Goal: Information Seeking & Learning: Check status

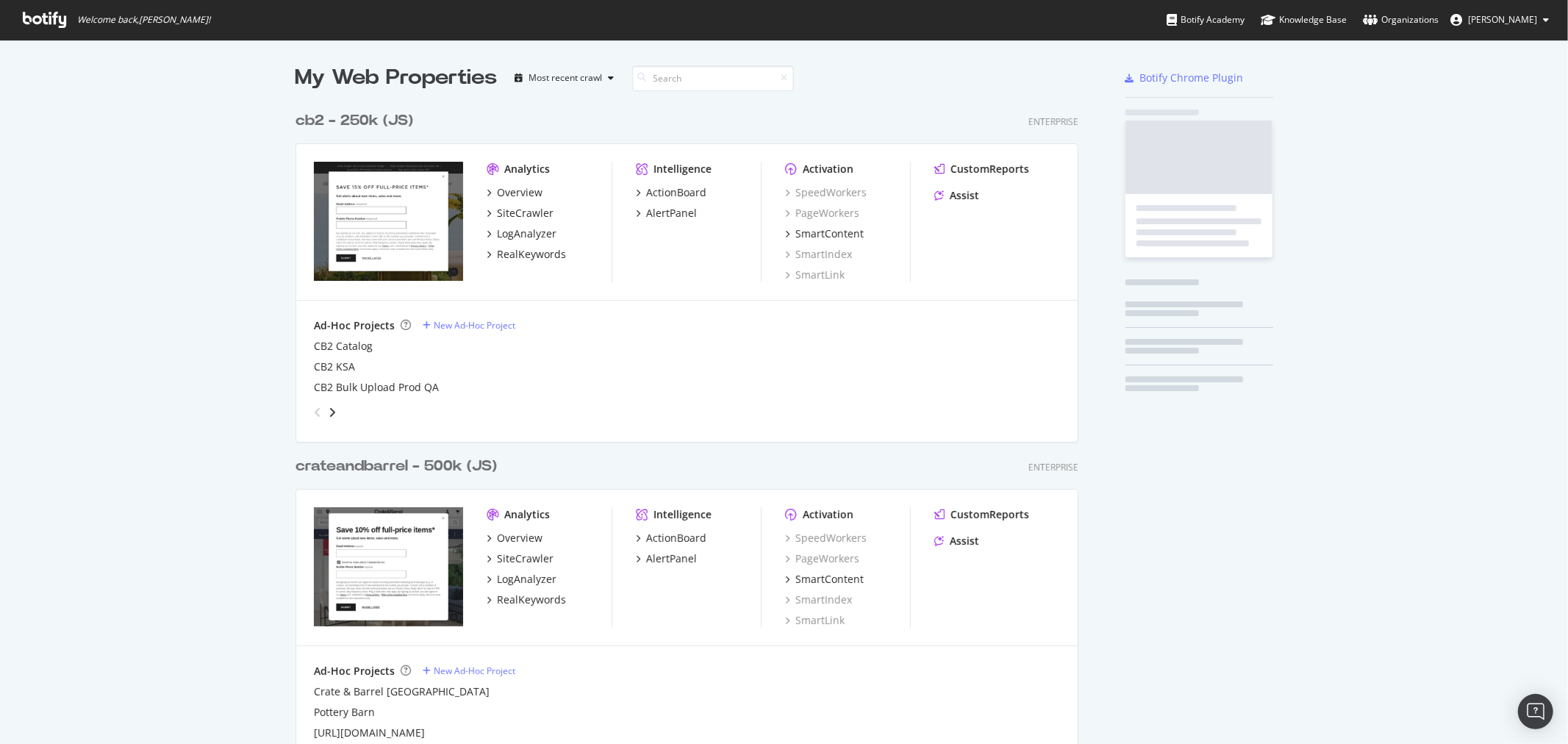
scroll to position [1539, 782]
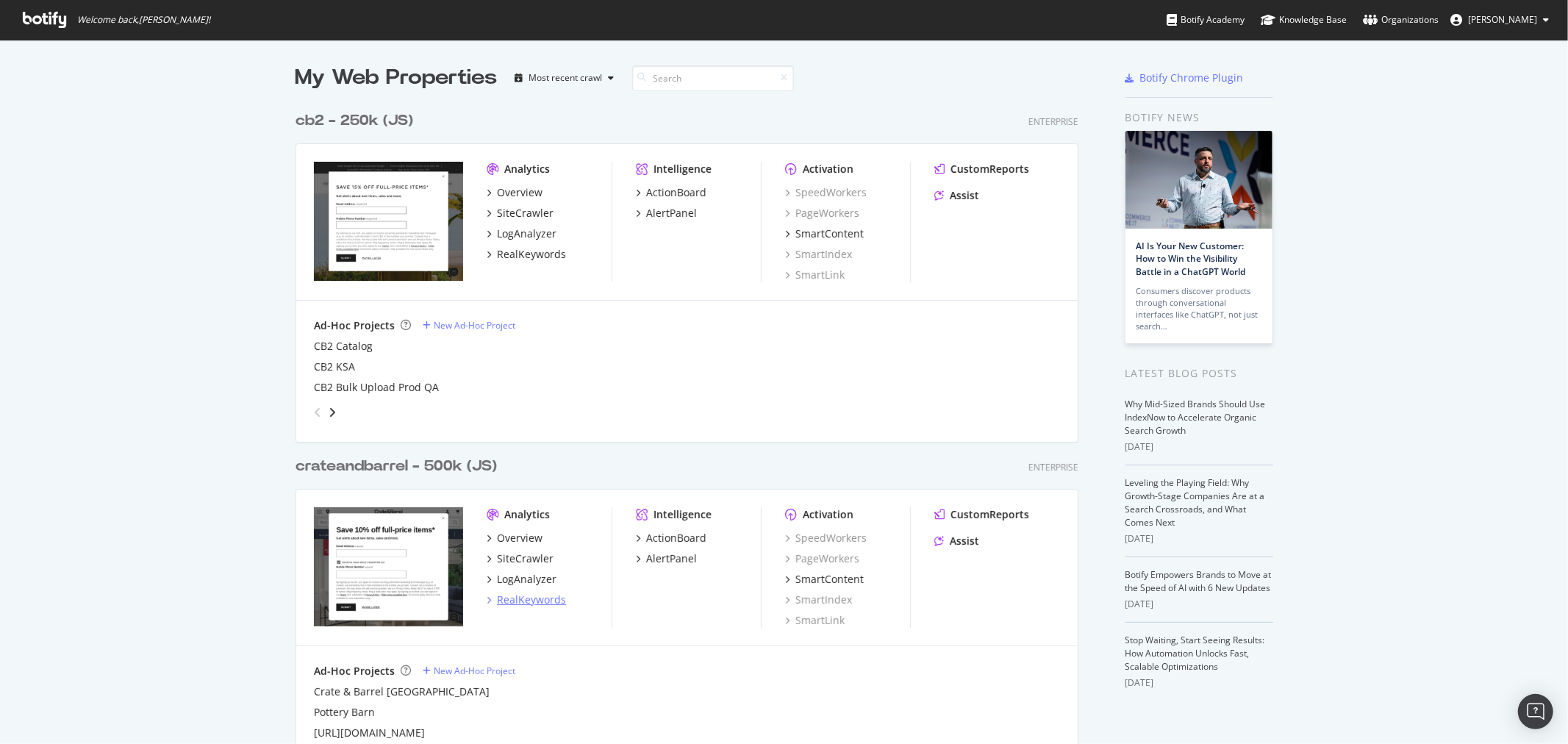
click at [538, 600] on div "RealKeywords" at bounding box center [532, 600] width 69 height 15
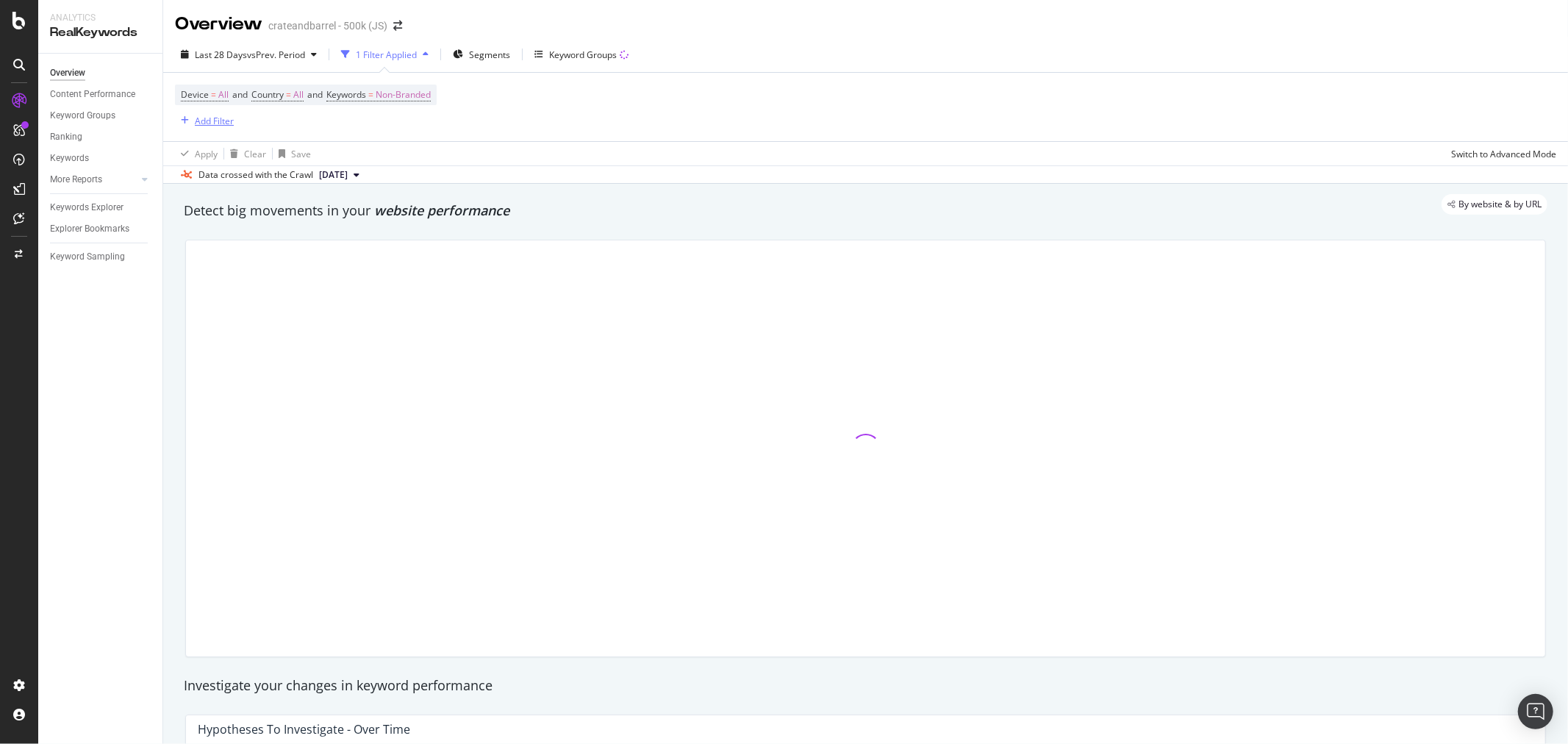
click at [204, 120] on div "Add Filter" at bounding box center [214, 120] width 39 height 13
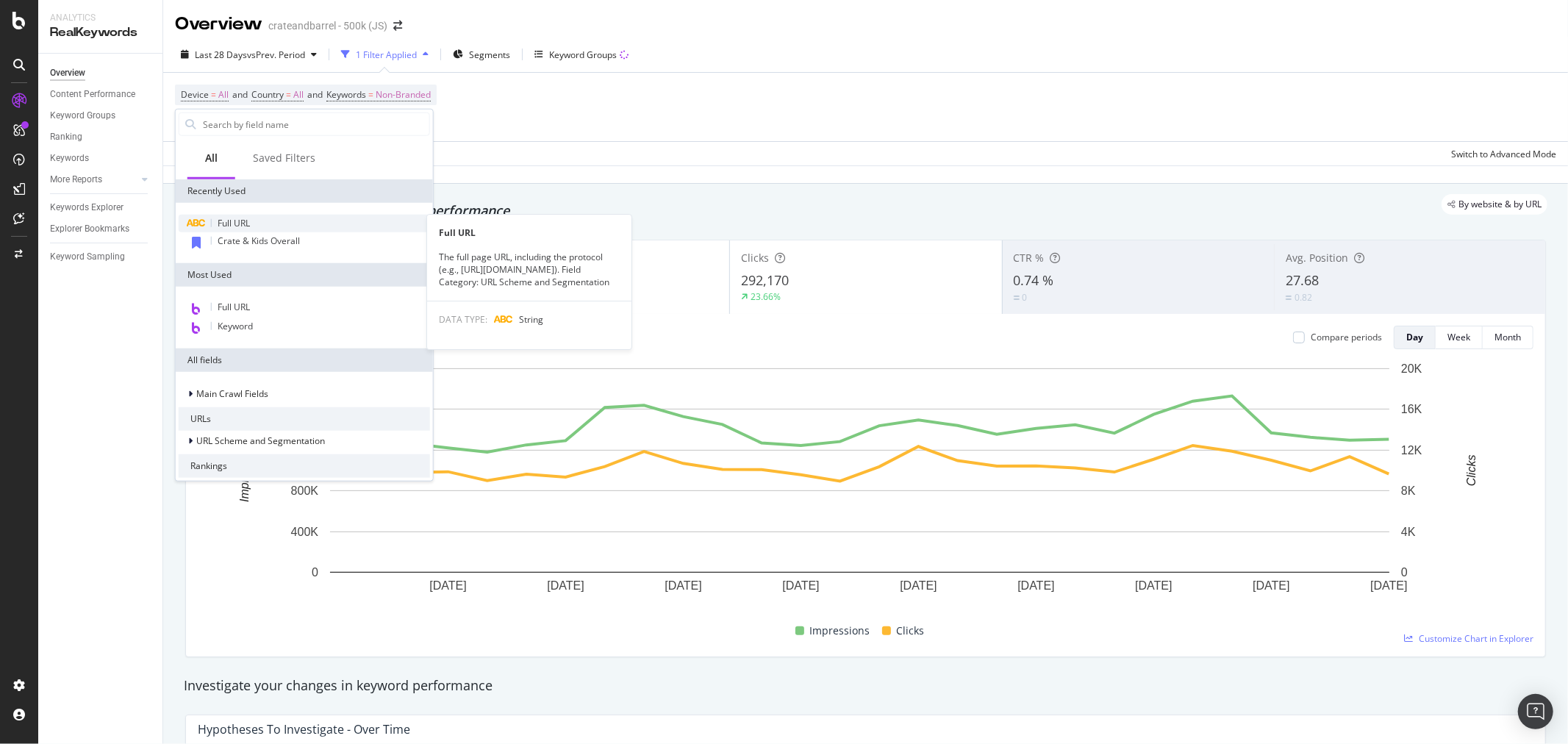
click at [253, 217] on div "Full URL" at bounding box center [304, 223] width 252 height 18
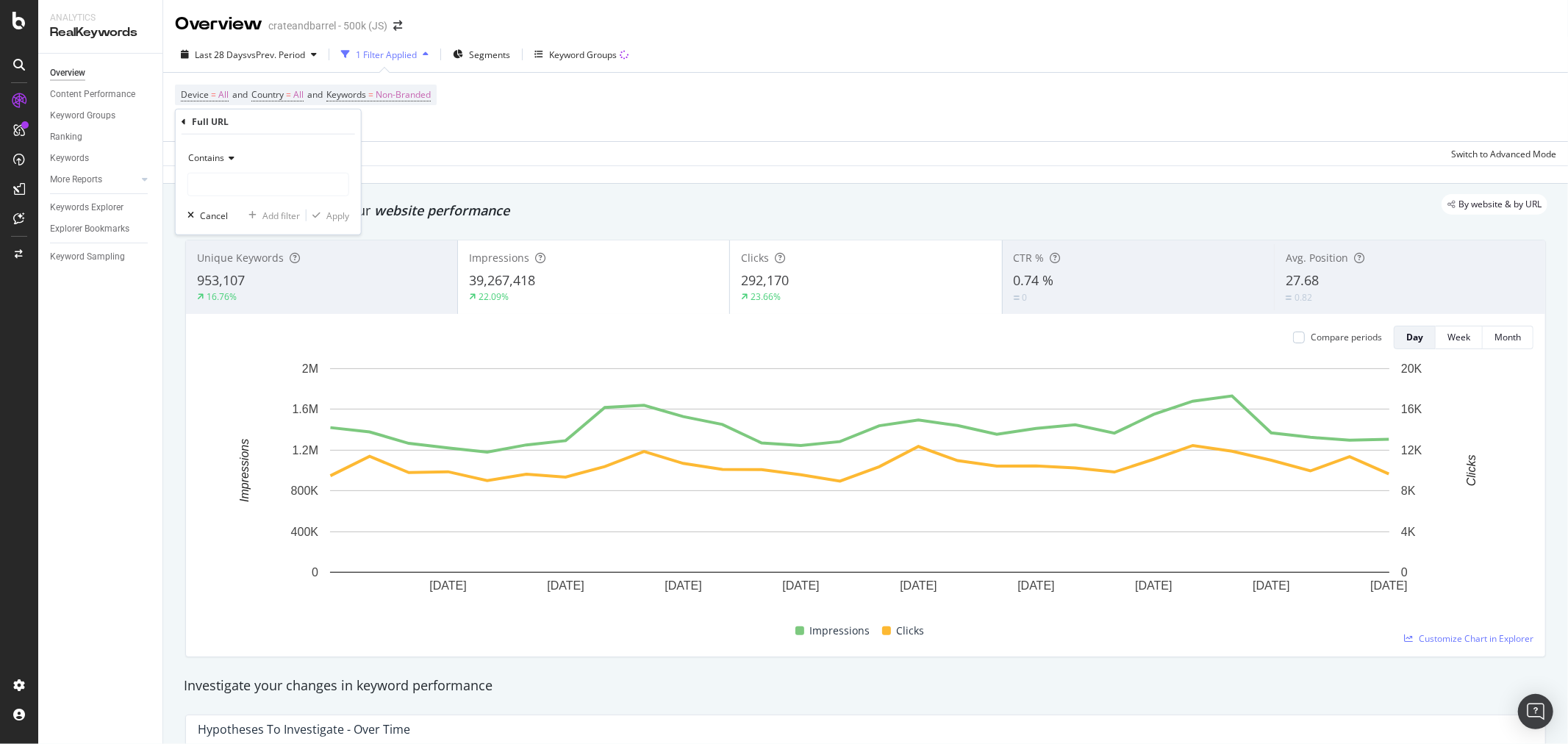
click at [218, 156] on span "Contains" at bounding box center [206, 157] width 36 height 13
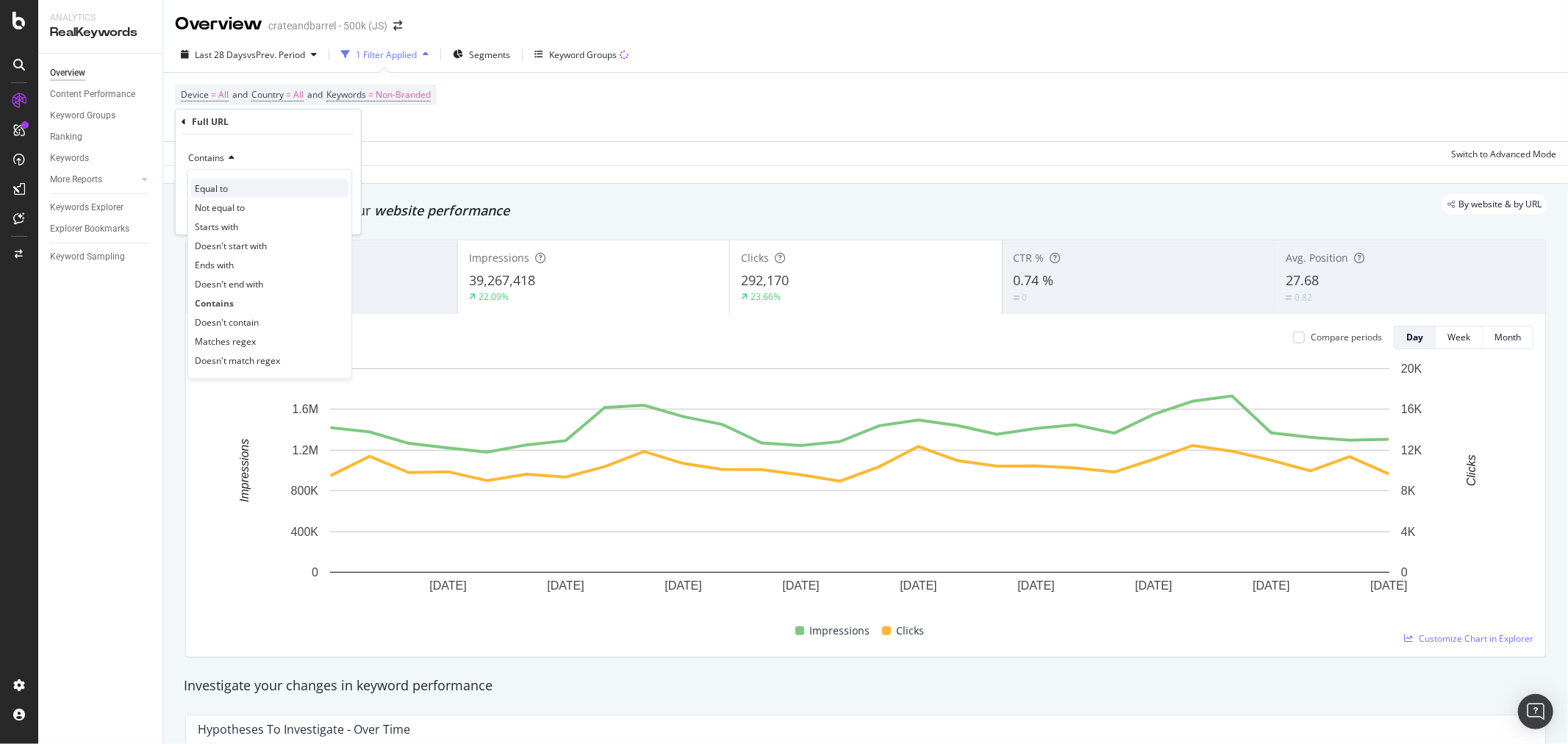
click at [213, 193] on span "Equal to" at bounding box center [211, 187] width 33 height 13
click at [235, 191] on input "text" at bounding box center [268, 185] width 160 height 23
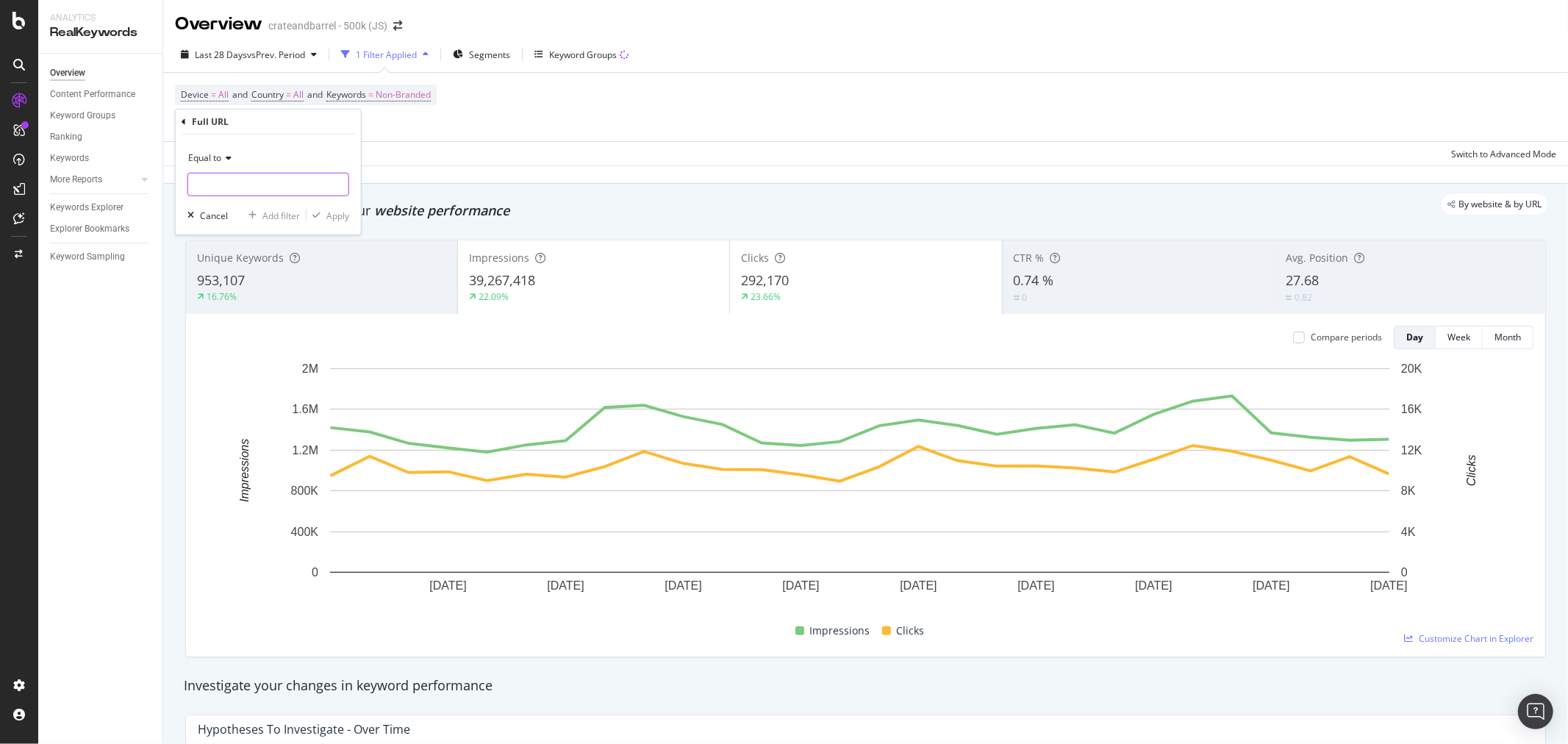
paste input "[URL][DOMAIN_NAME]"
type input "[URL][DOMAIN_NAME]"
click at [328, 216] on div "Apply" at bounding box center [338, 215] width 23 height 13
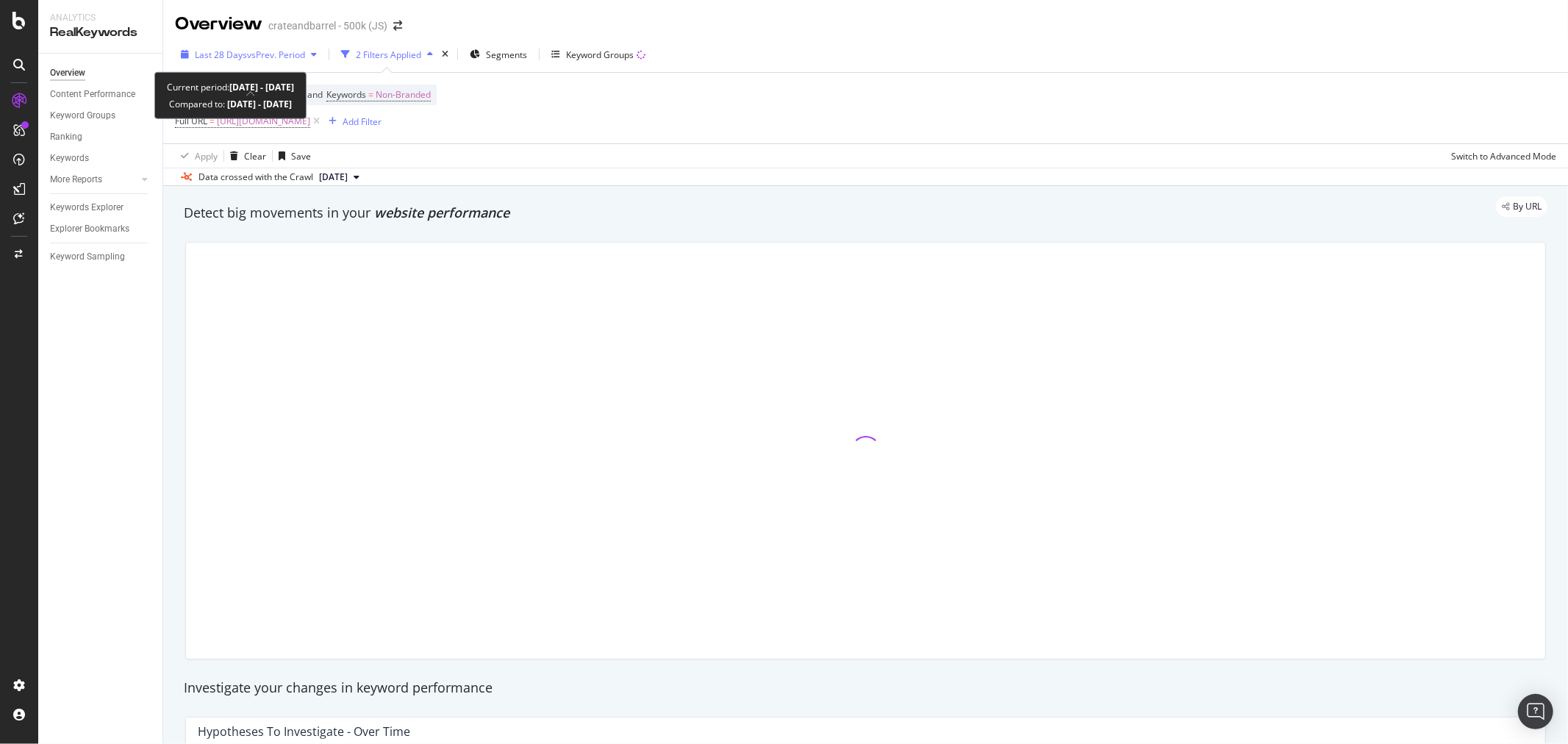
click at [260, 46] on div "Last 28 Days vs Prev. Period" at bounding box center [248, 54] width 148 height 22
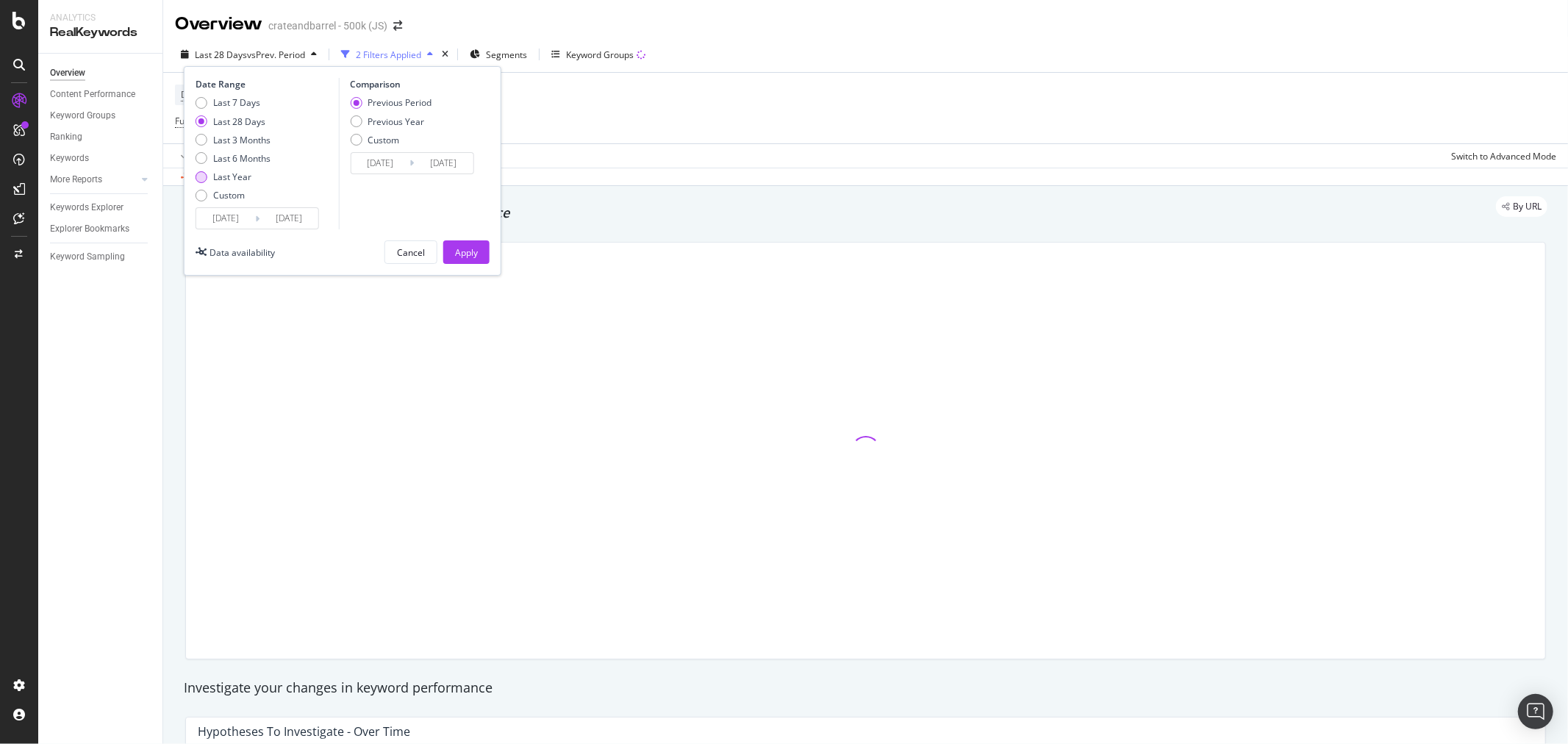
click at [203, 176] on div "Last Year" at bounding box center [201, 177] width 12 height 12
type input "[DATE]"
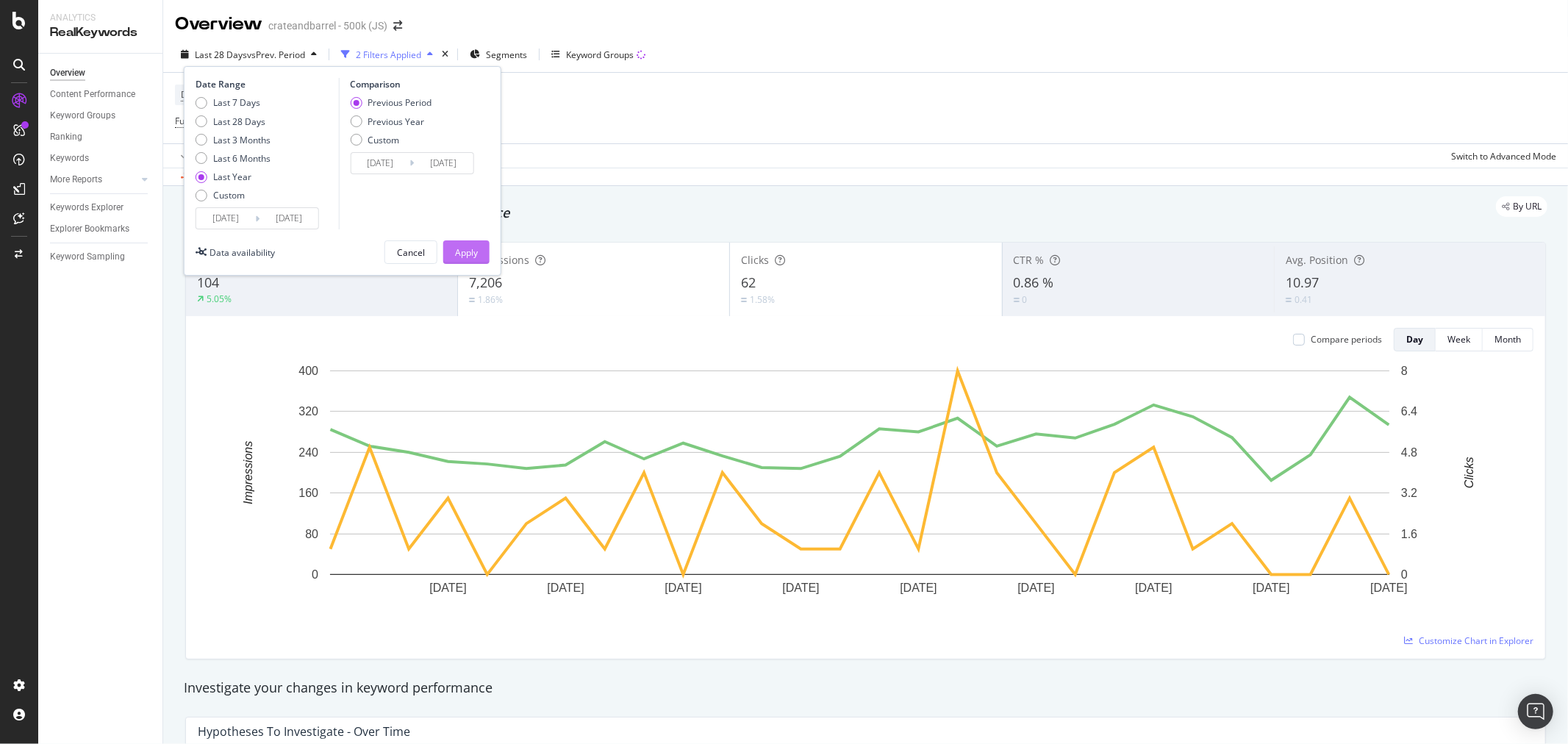
click at [469, 252] on div "Apply" at bounding box center [466, 252] width 23 height 13
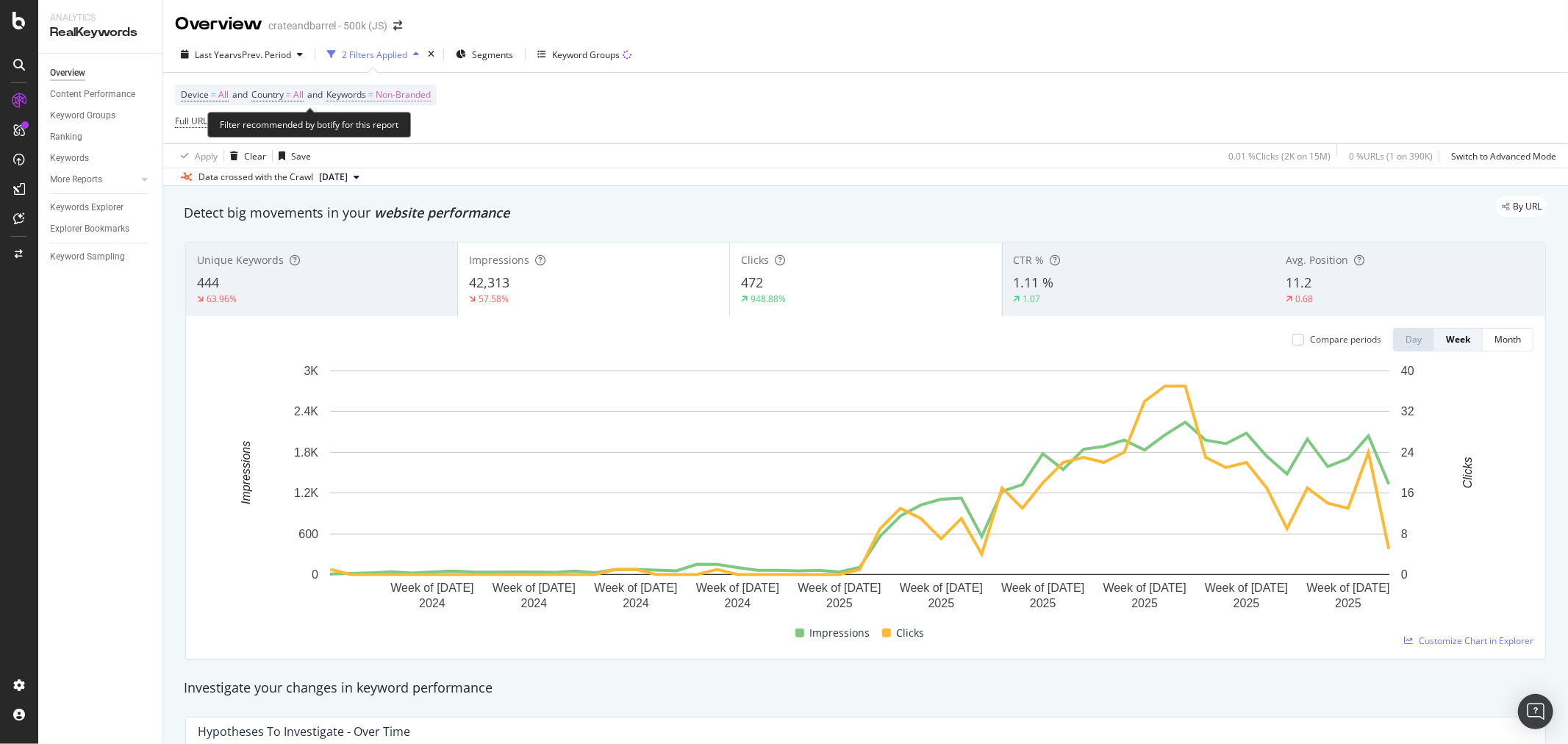
click at [430, 94] on span "Non-Branded" at bounding box center [403, 94] width 55 height 21
click at [418, 134] on icon "button" at bounding box center [418, 130] width 6 height 9
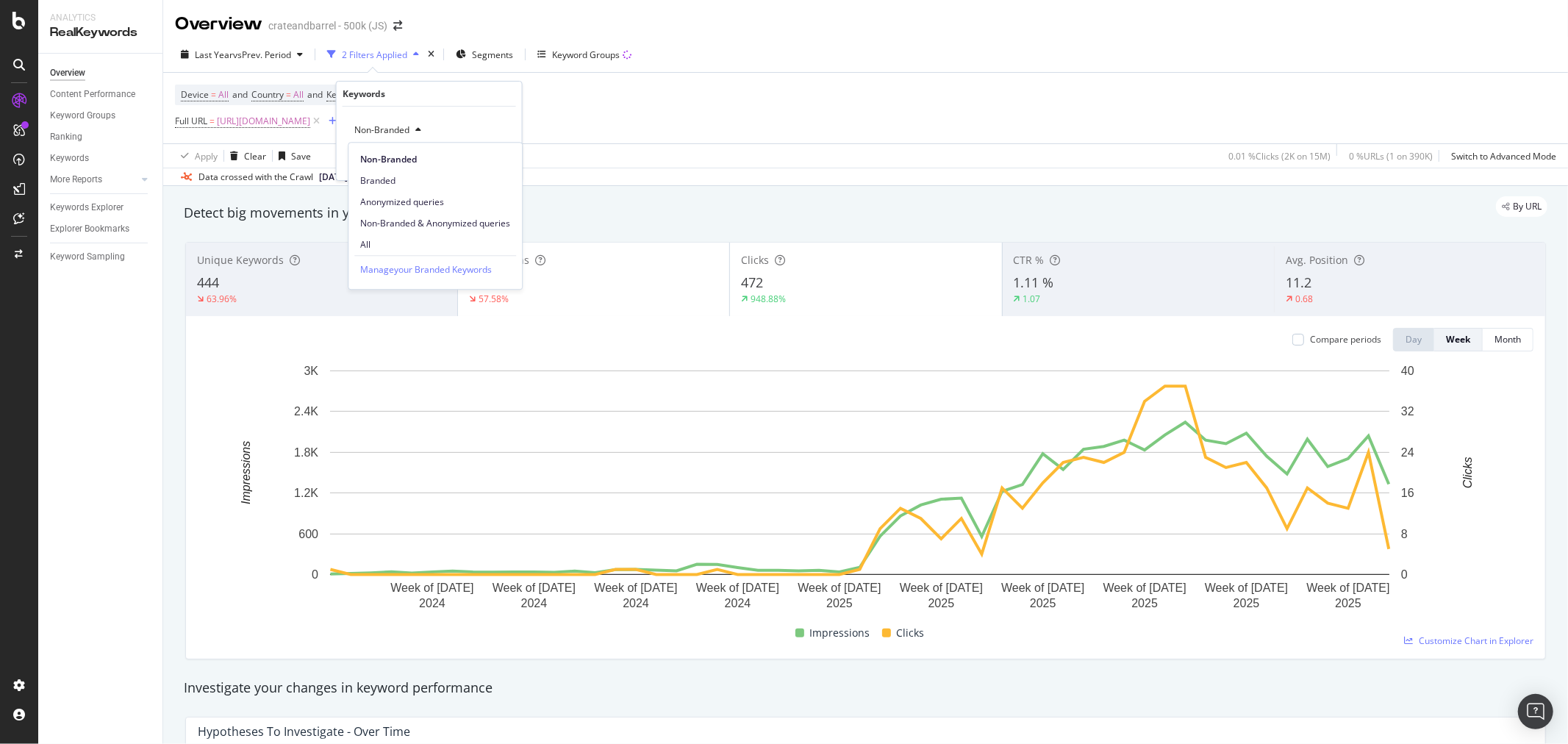
click at [405, 241] on span "All" at bounding box center [435, 245] width 150 height 13
click at [655, 118] on div "Device = All and Country = All and Keywords = Non-Branded Full URL = [URL][DOMA…" at bounding box center [865, 108] width 1382 height 70
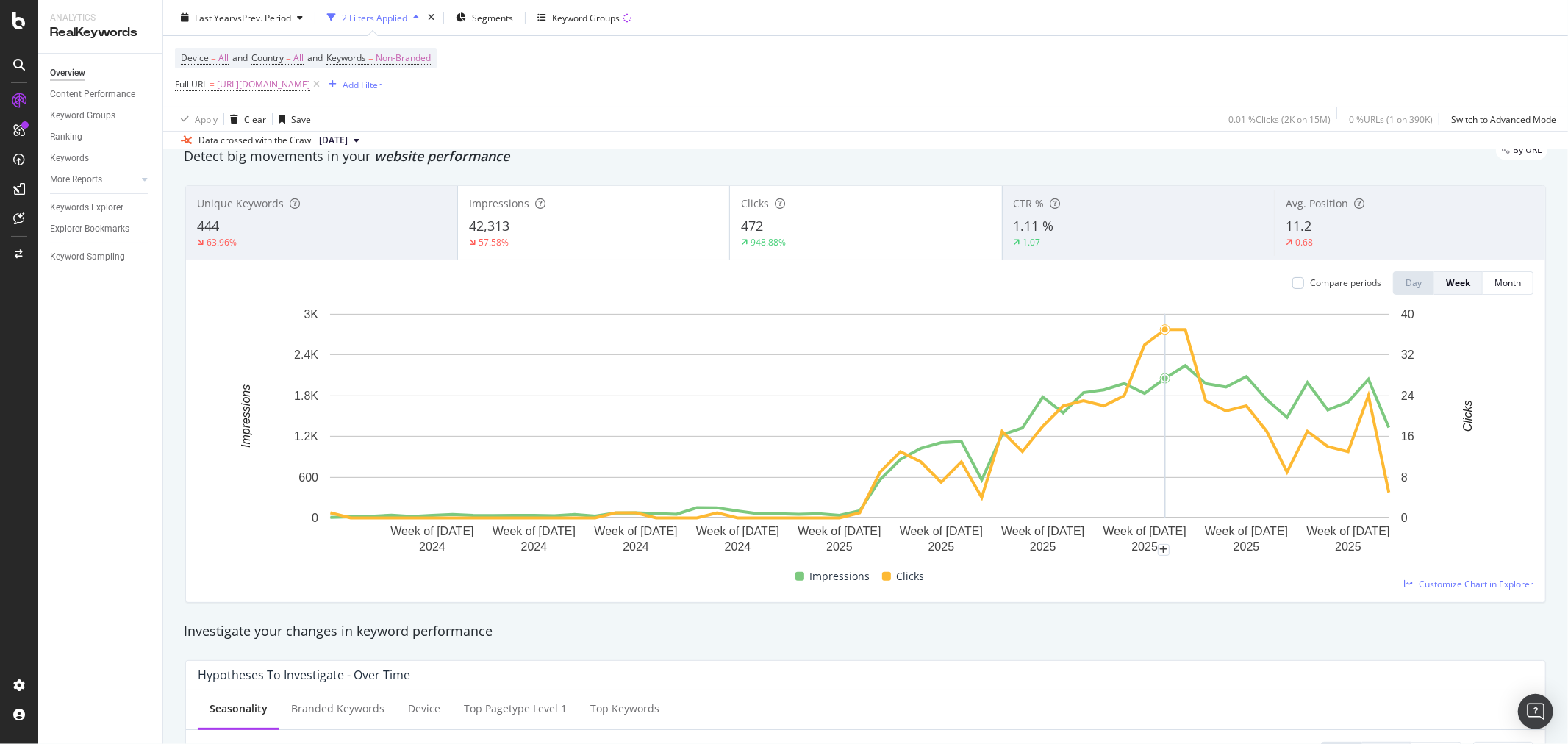
scroll to position [82, 0]
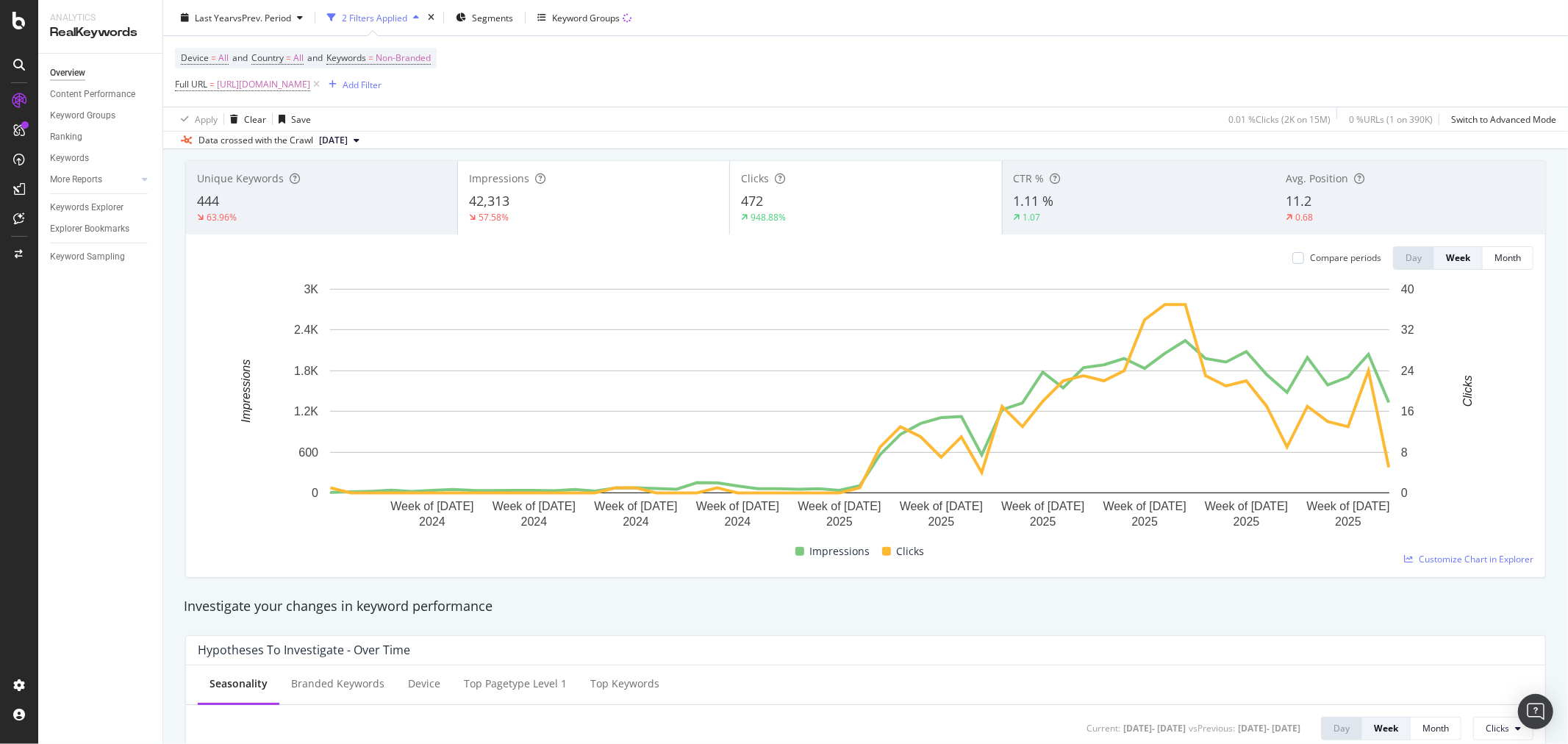
click at [1298, 198] on span "11.2" at bounding box center [1298, 201] width 26 height 18
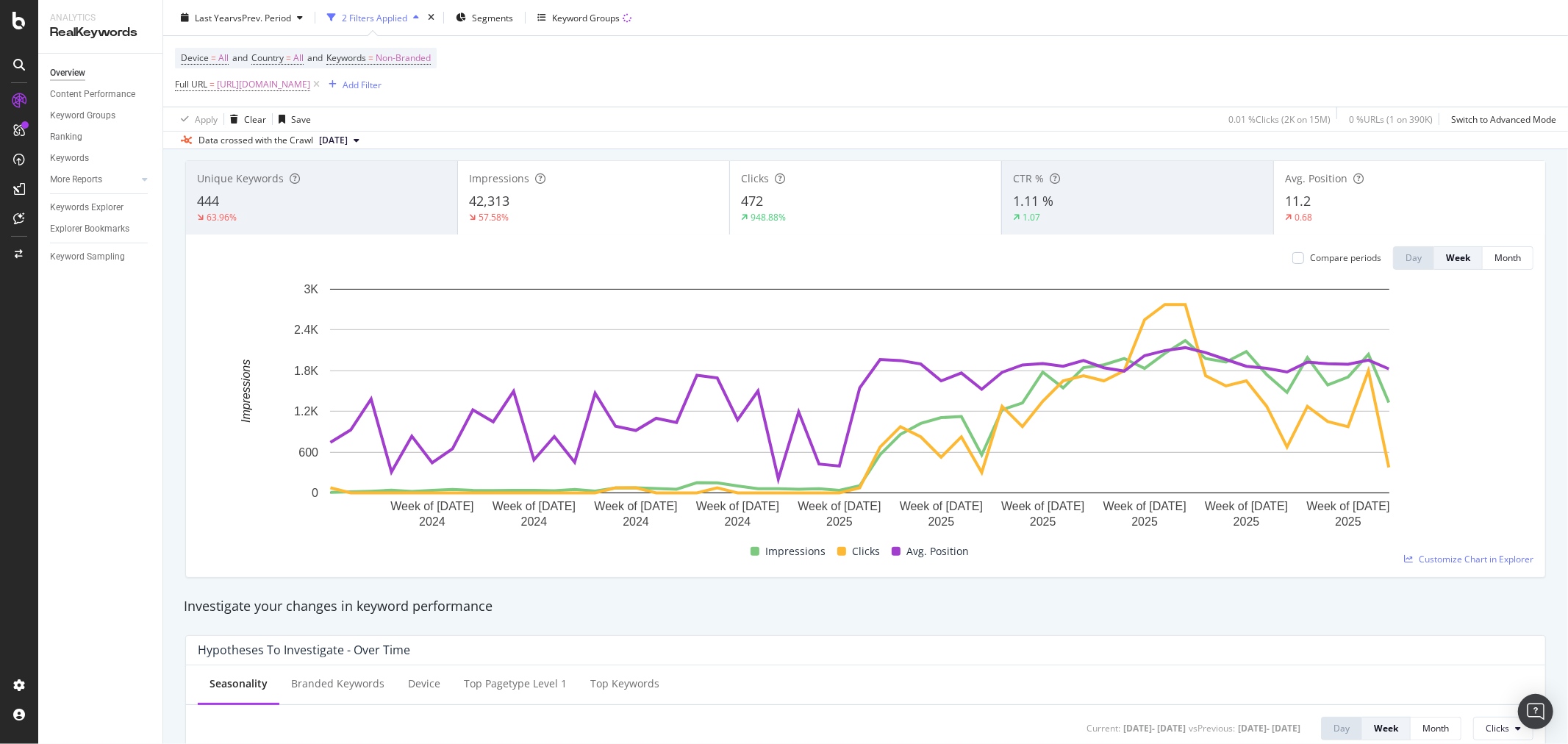
click at [1302, 210] on div "11.2" at bounding box center [1410, 201] width 249 height 19
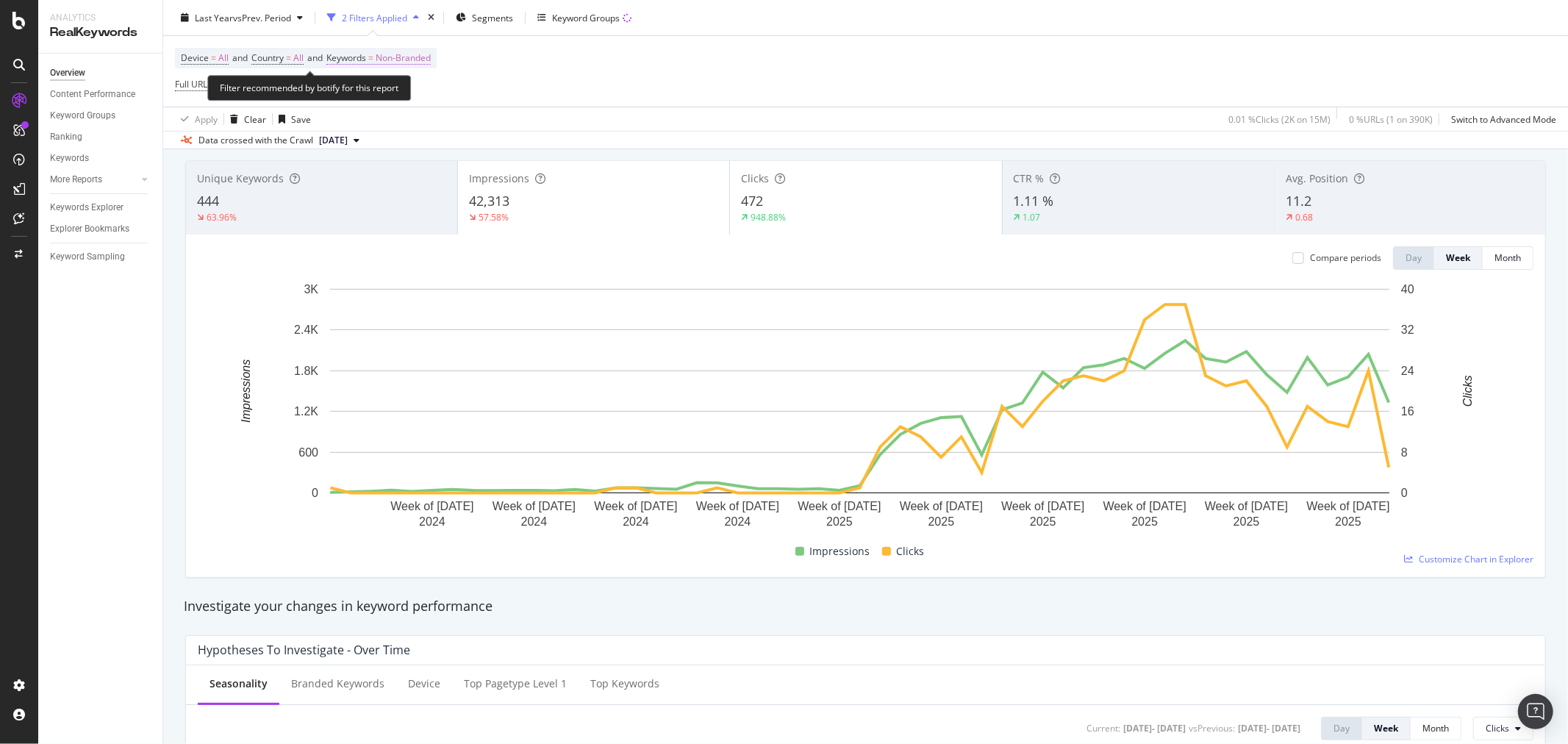
click at [419, 59] on span "Non-Branded" at bounding box center [403, 58] width 55 height 21
click at [418, 94] on icon "button" at bounding box center [418, 93] width 6 height 9
click at [400, 201] on span "All" at bounding box center [435, 207] width 150 height 13
click at [501, 125] on div "Apply" at bounding box center [498, 123] width 23 height 13
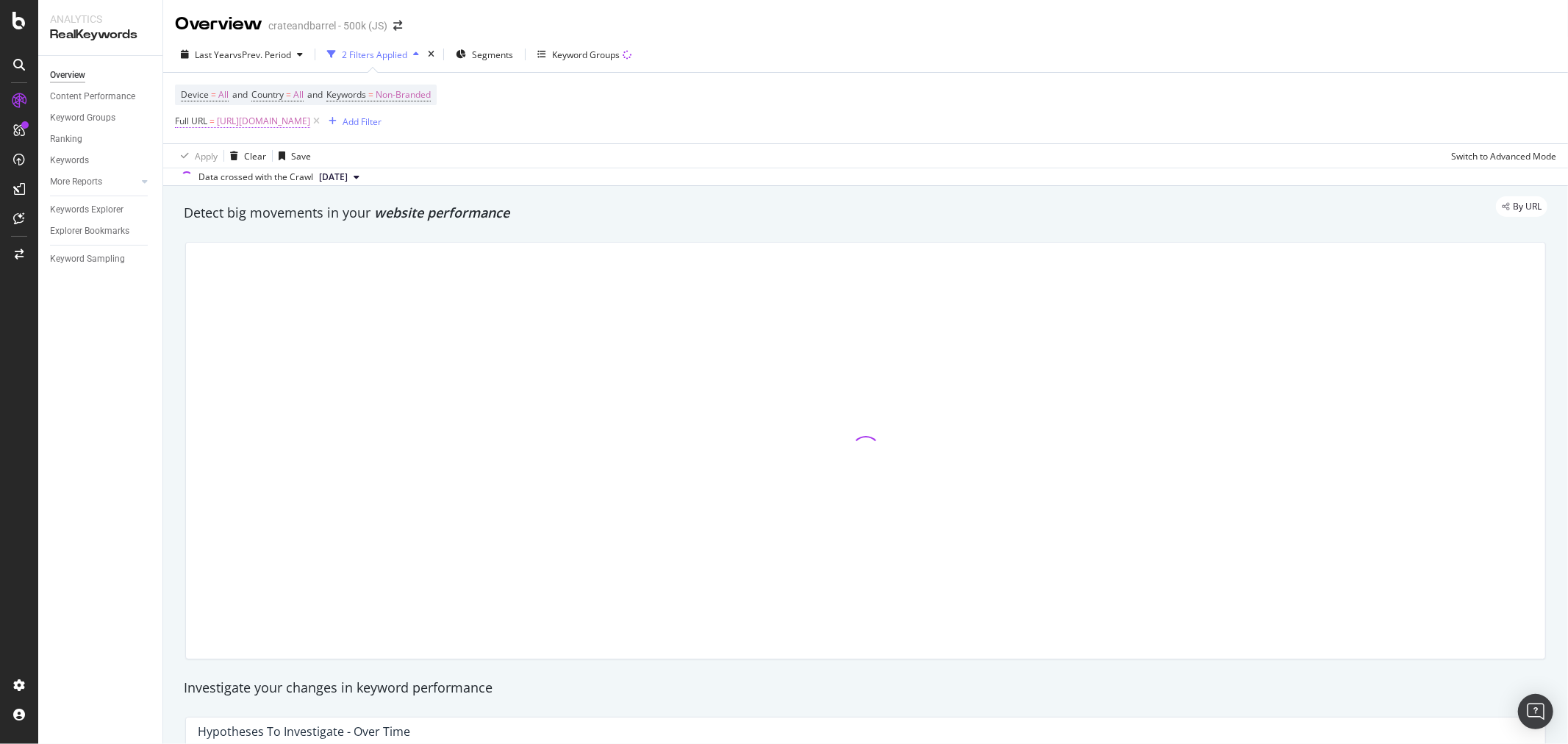
click at [310, 124] on span "[URL][DOMAIN_NAME]" at bounding box center [263, 121] width 94 height 21
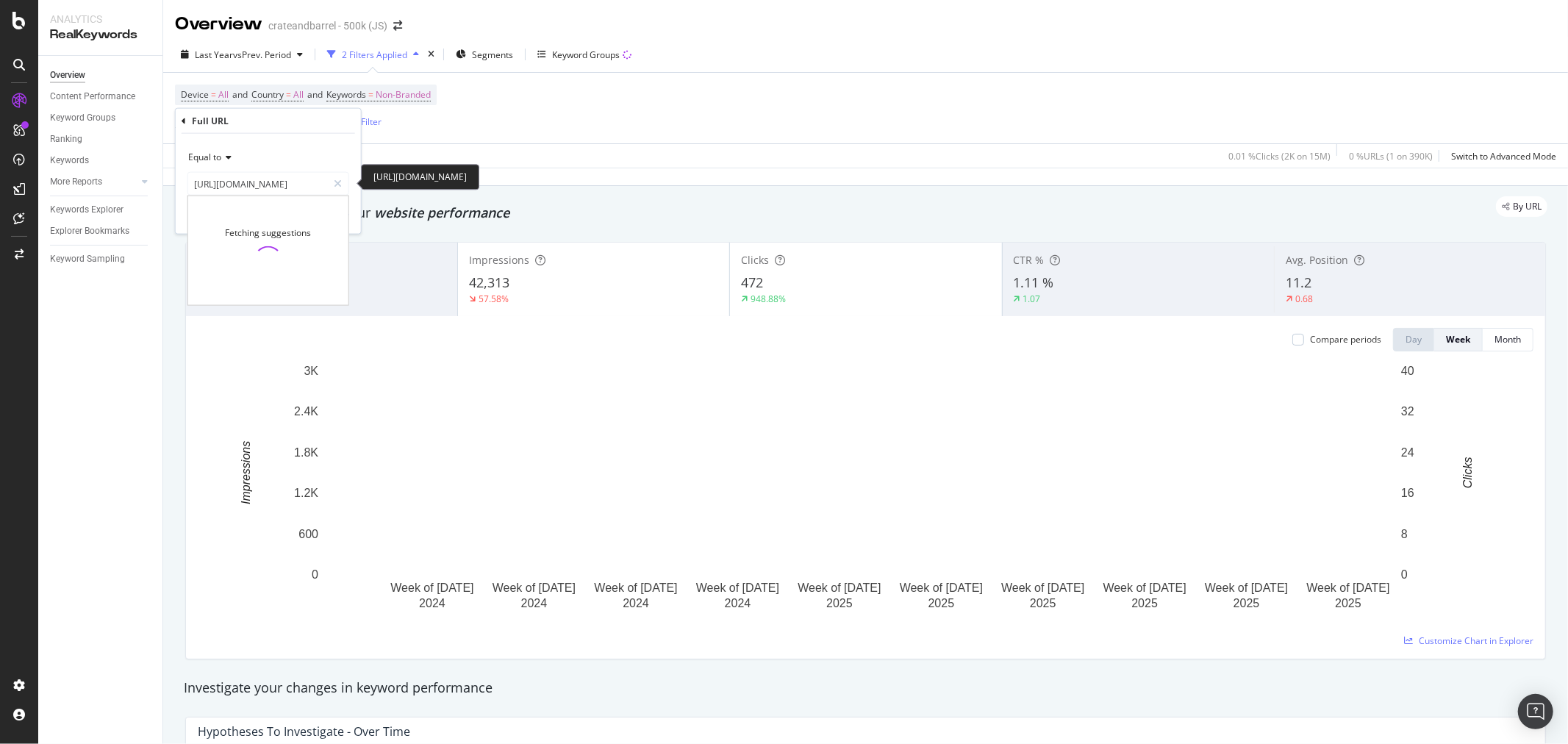
scroll to position [0, 125]
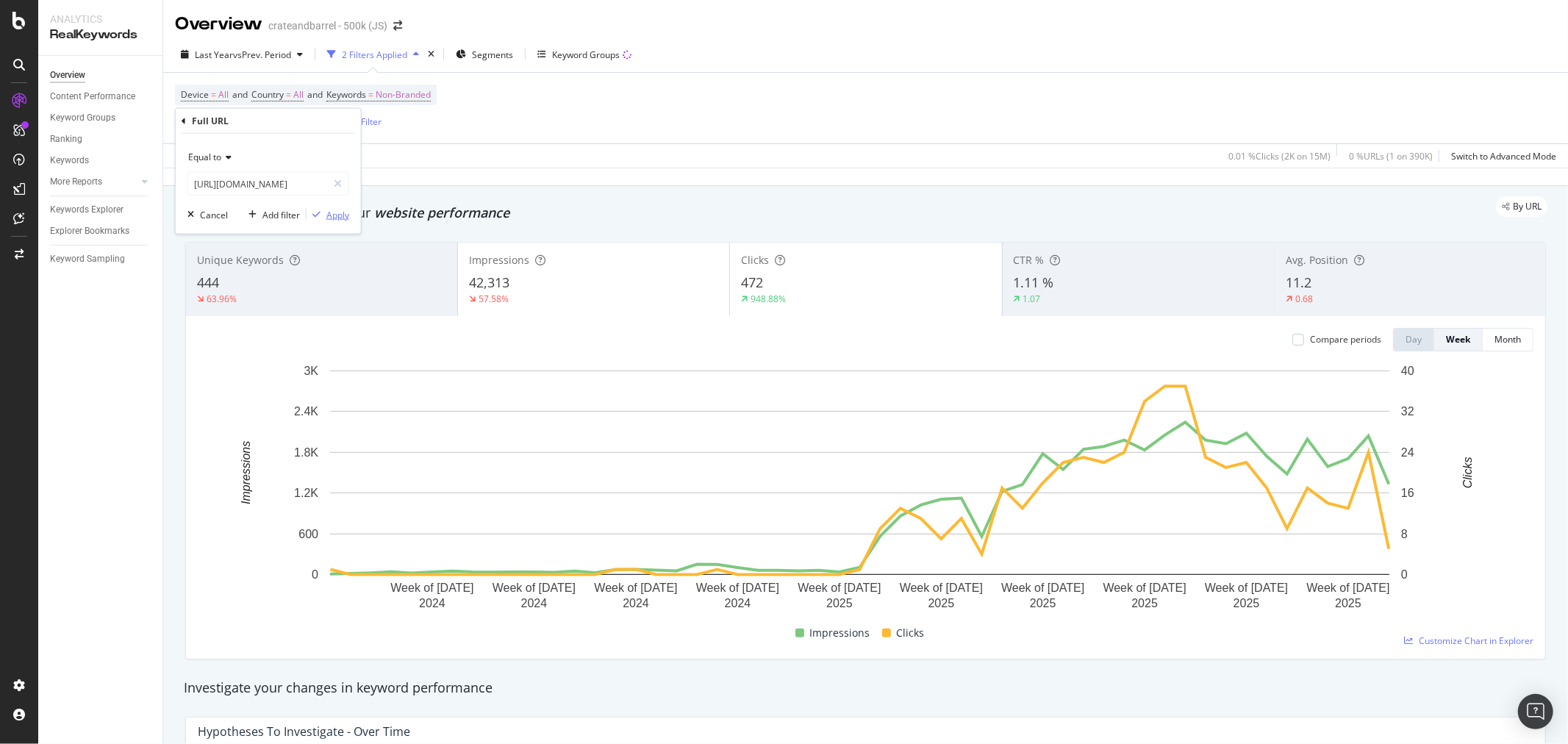
type input "https://www.crateandbarrel.com/kids/shop-all-kids-bedding/1"
click at [333, 217] on div "Apply" at bounding box center [338, 214] width 23 height 13
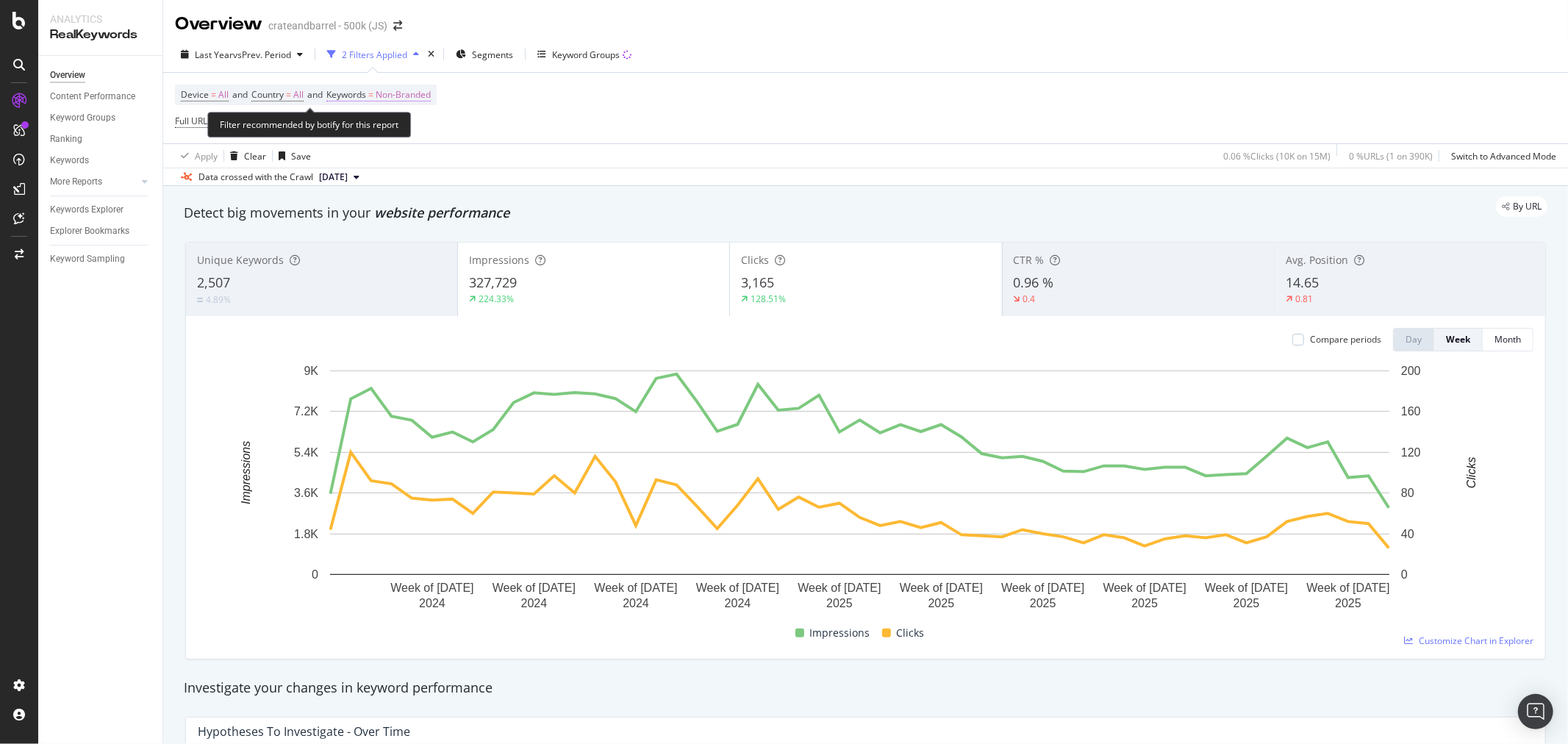
click at [419, 97] on span "Non-Branded" at bounding box center [403, 94] width 55 height 21
click at [405, 126] on span "Non-Branded" at bounding box center [379, 130] width 61 height 13
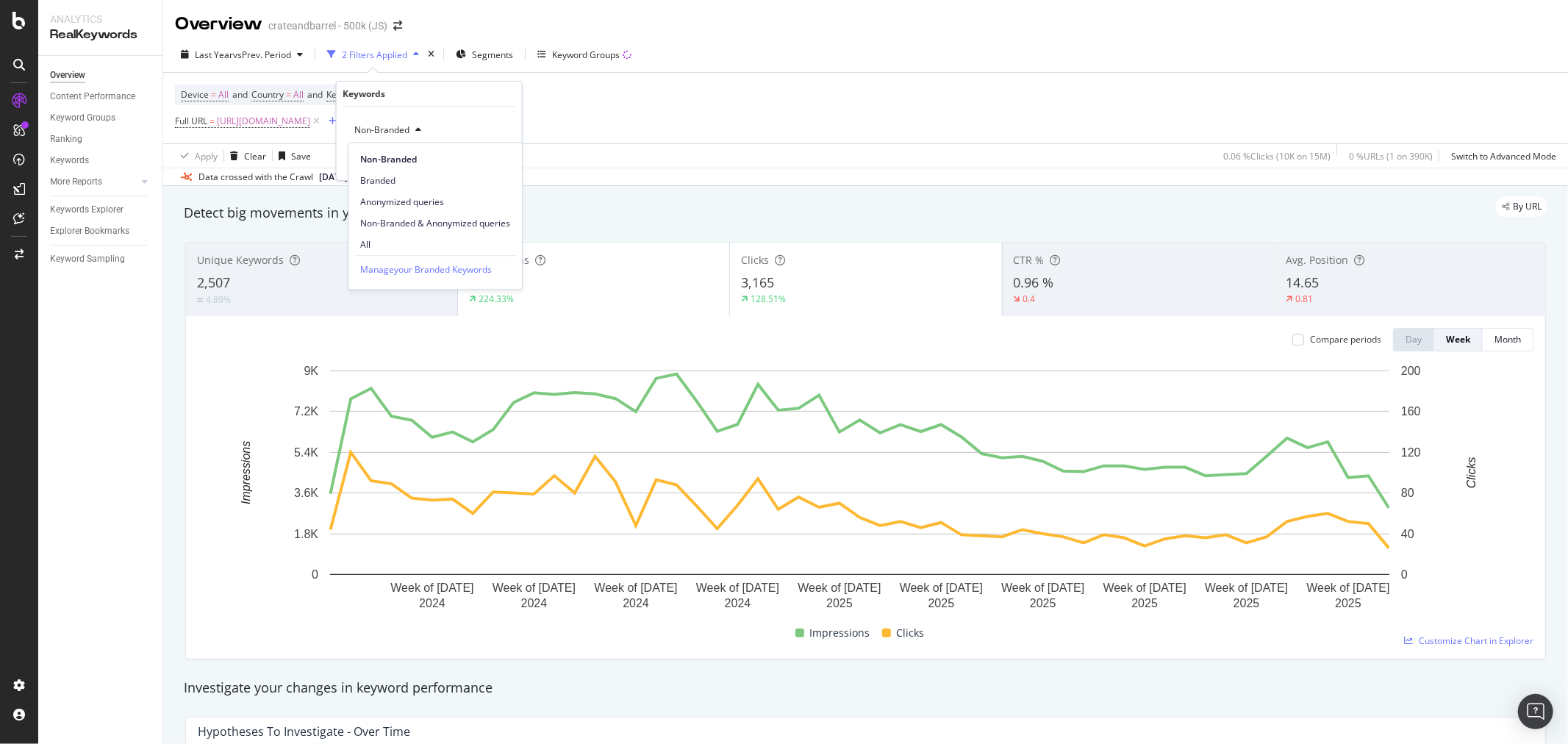
drag, startPoint x: 405, startPoint y: 246, endPoint x: 424, endPoint y: 215, distance: 36.4
click at [405, 245] on span "All" at bounding box center [435, 245] width 150 height 13
click at [507, 164] on div "Apply" at bounding box center [498, 161] width 23 height 13
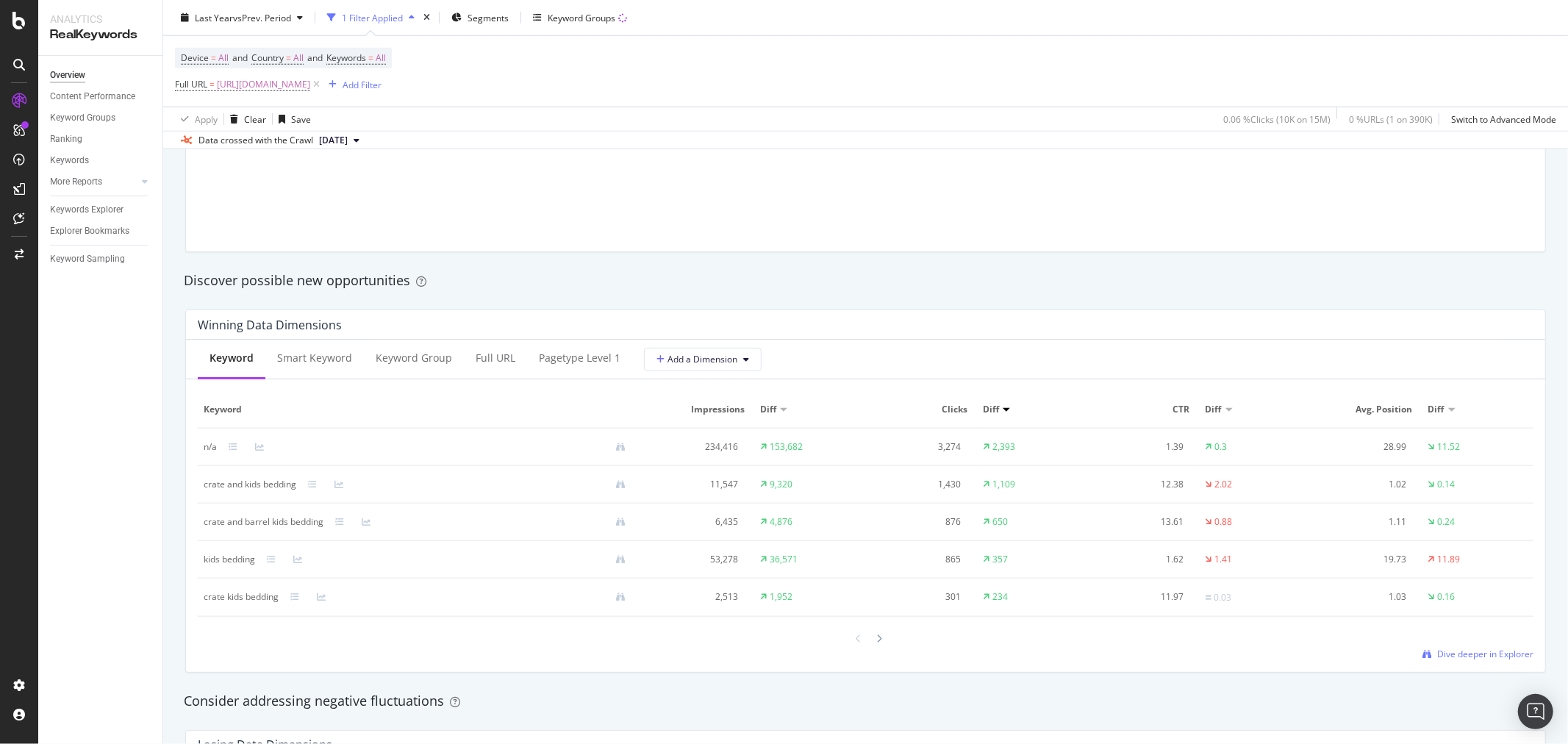
scroll to position [1062, 0]
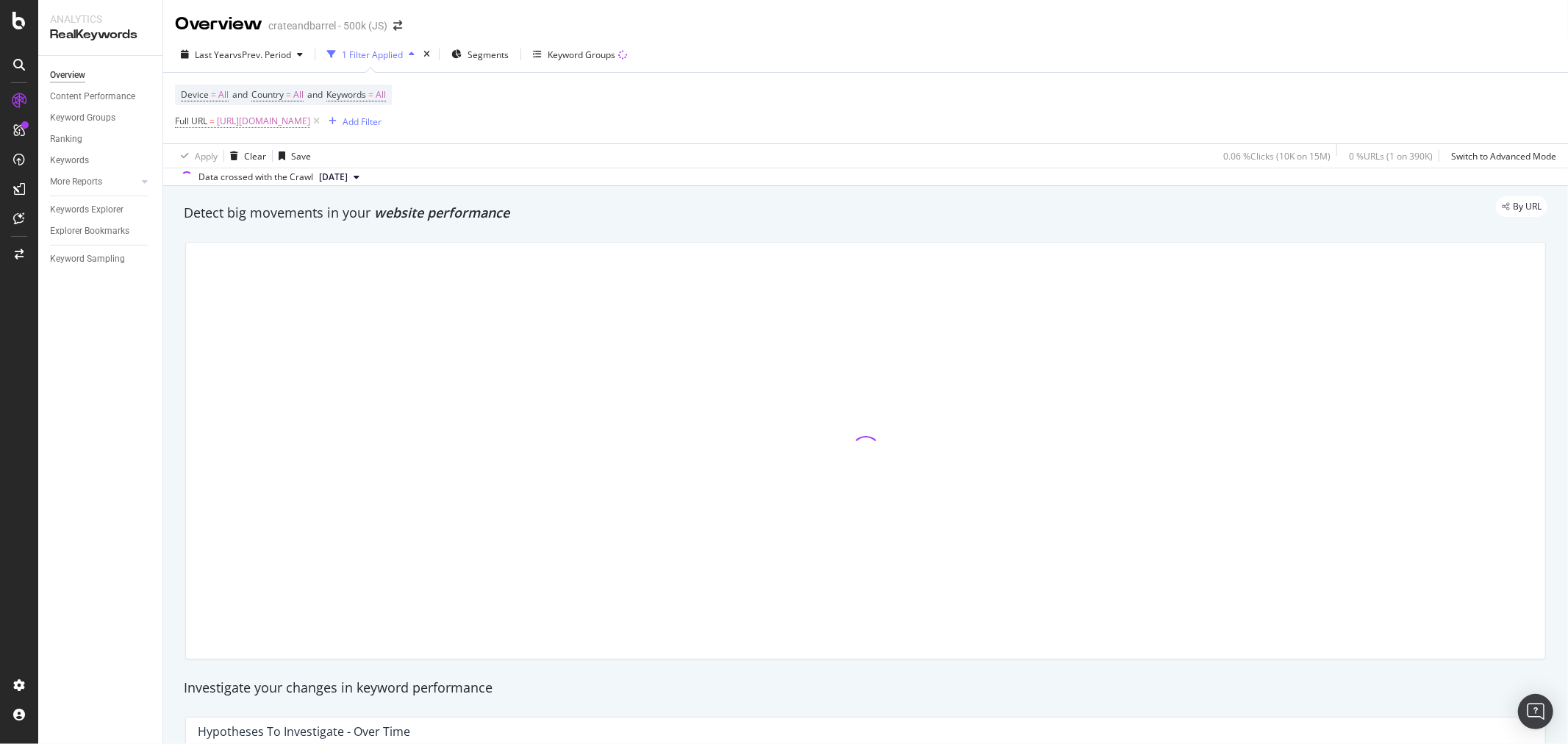
click at [310, 121] on span "https://www.crateandbarrel.com/kids/shop-all-kids-bedding/1" at bounding box center [263, 121] width 94 height 21
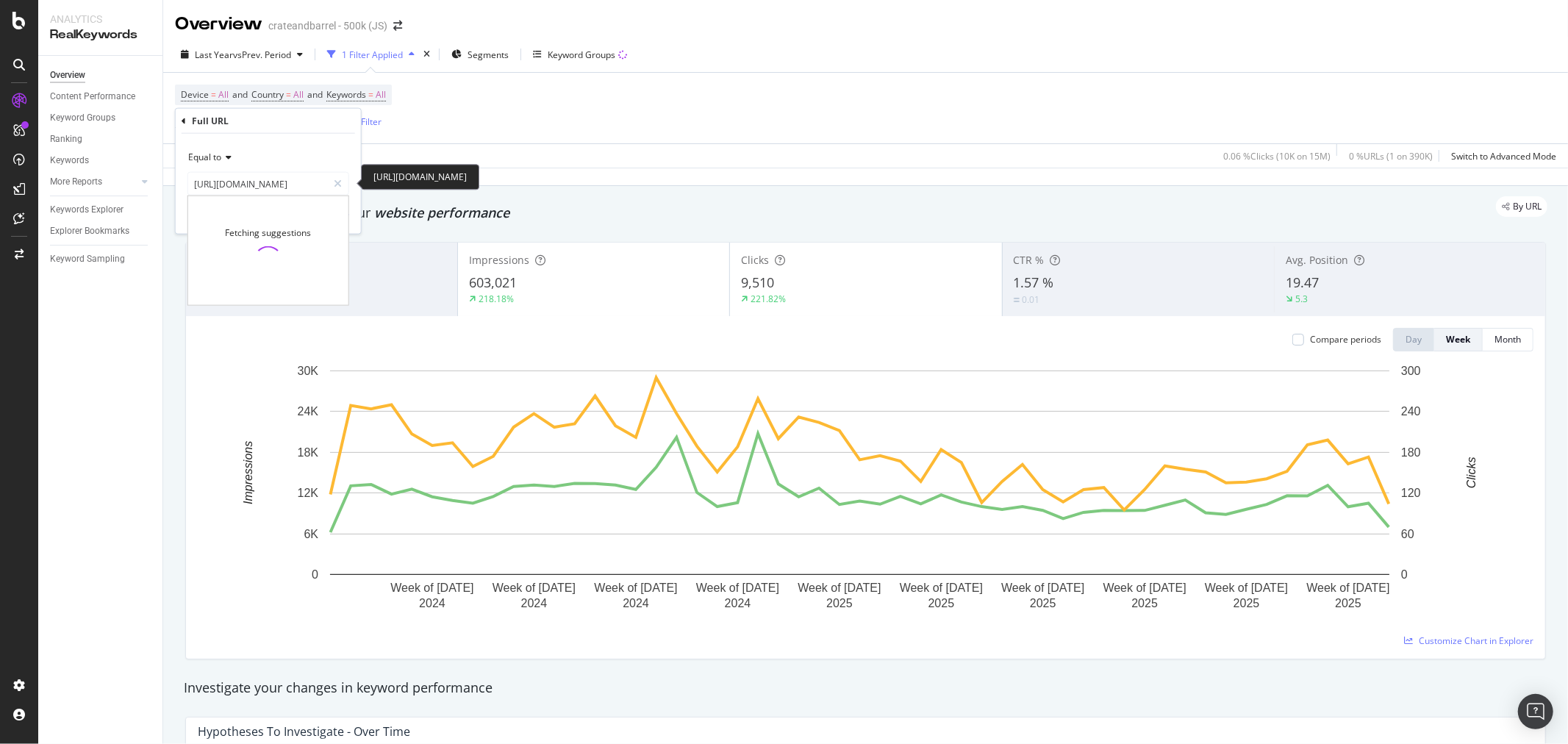
click at [277, 184] on input "https://www.crateandbarrel.com/kids/shop-all-kids-bedding/1" at bounding box center [257, 184] width 139 height 23
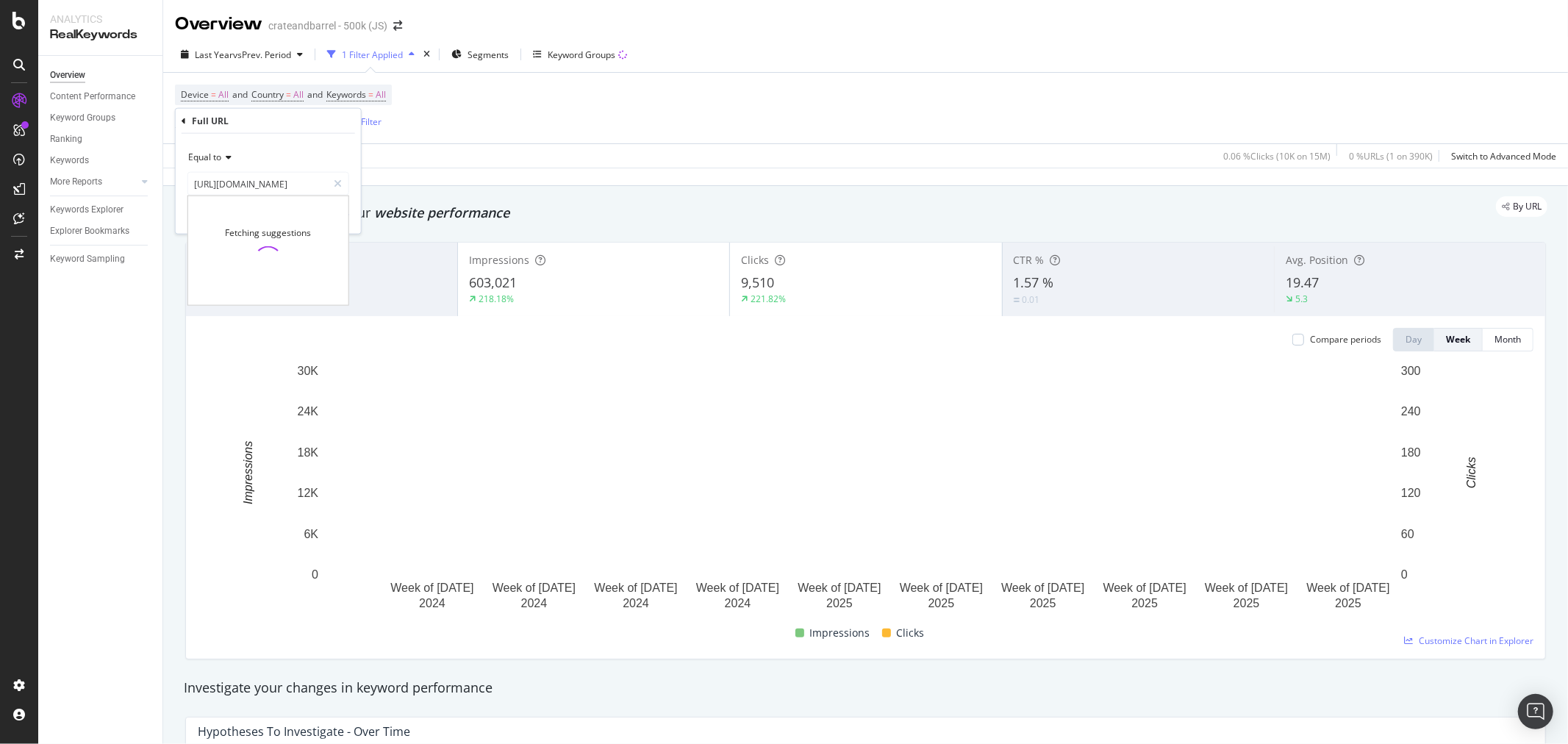
scroll to position [0, 101]
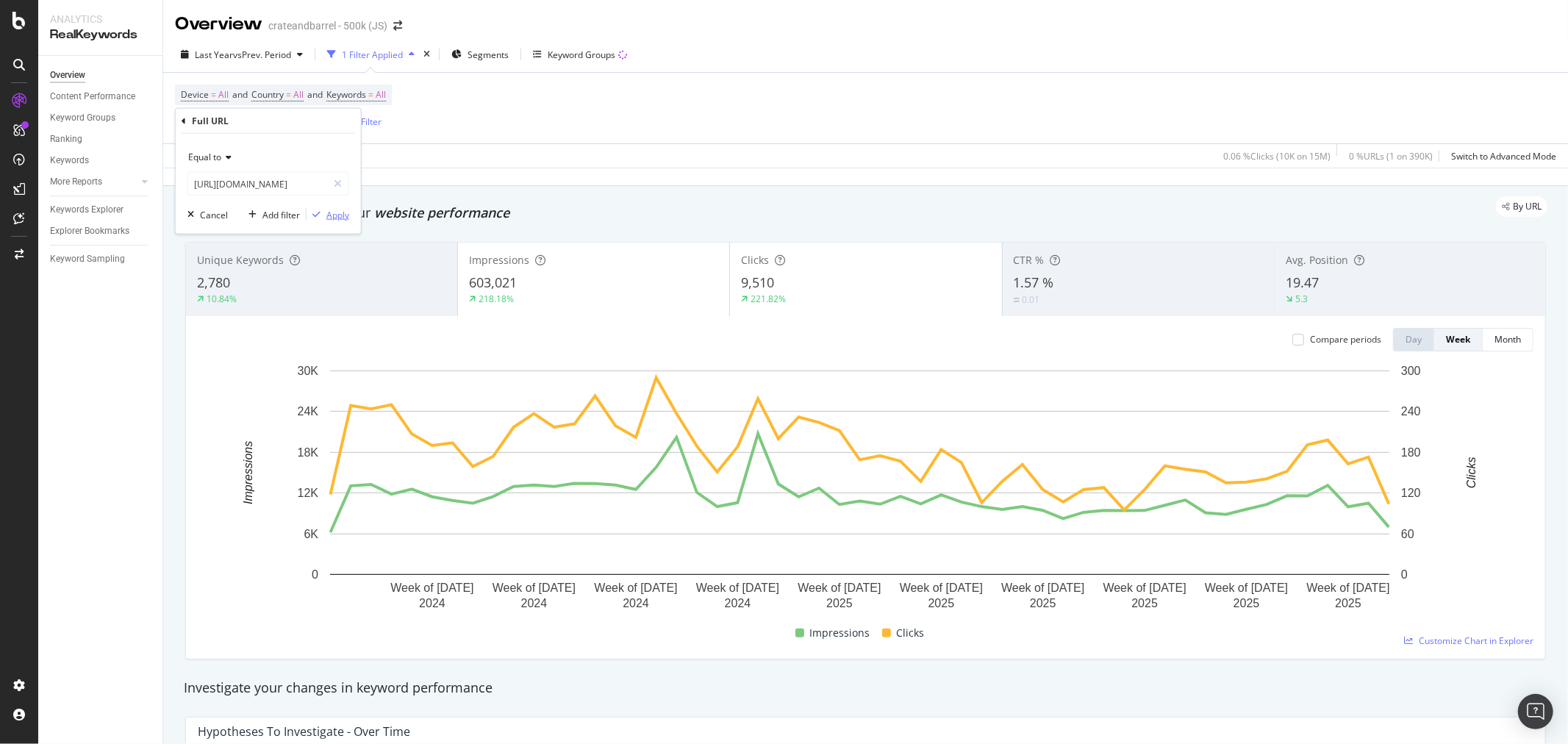
type input "https://www.crateandbarrel.com/kids/all-crib-bedding/1"
click at [337, 211] on div "Apply" at bounding box center [338, 214] width 23 height 13
